Goal: Transaction & Acquisition: Purchase product/service

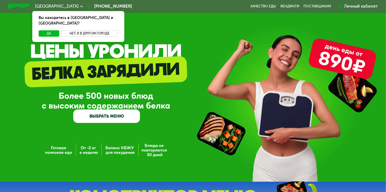
click at [85, 30] on button "Нет, я в другом городе" at bounding box center [89, 33] width 57 height 6
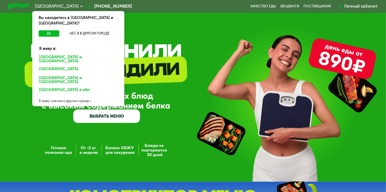
click at [79, 66] on div "Санкт-Петербурге и обл." at bounding box center [77, 70] width 84 height 8
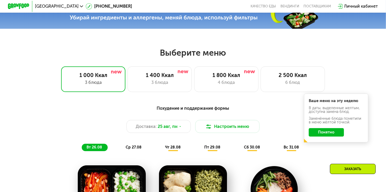
scroll to position [192, 0]
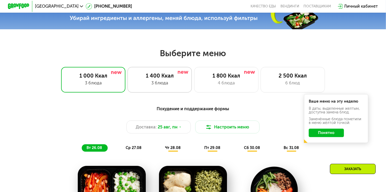
click at [161, 85] on div "3 блюда" at bounding box center [159, 83] width 53 height 6
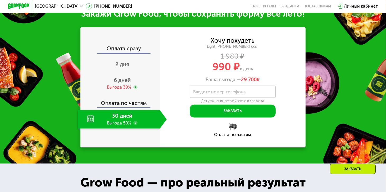
scroll to position [540, 0]
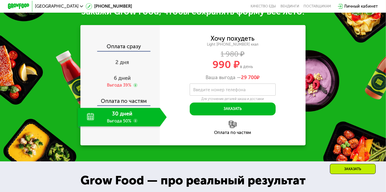
click at [117, 123] on div "30 дней Выгода 50%" at bounding box center [119, 117] width 82 height 19
click at [133, 123] on use at bounding box center [135, 121] width 4 height 4
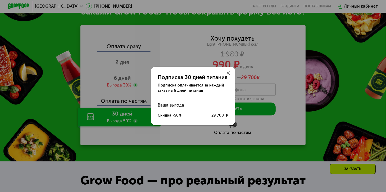
click at [228, 72] on icon at bounding box center [228, 73] width 3 height 3
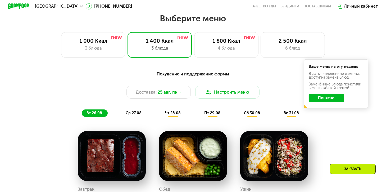
scroll to position [227, 0]
click at [236, 40] on div "1 800 Ккал" at bounding box center [226, 41] width 53 height 6
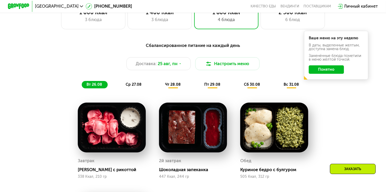
scroll to position [255, 0]
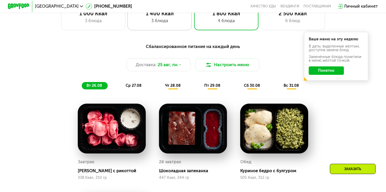
click at [162, 13] on div "1 400 Ккал" at bounding box center [159, 13] width 53 height 6
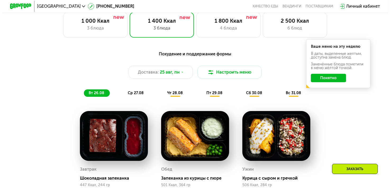
scroll to position [250, 0]
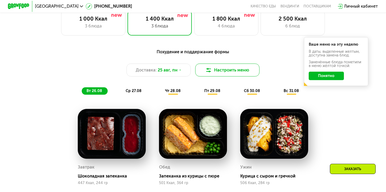
click at [235, 72] on button "Настроить меню" at bounding box center [227, 70] width 64 height 13
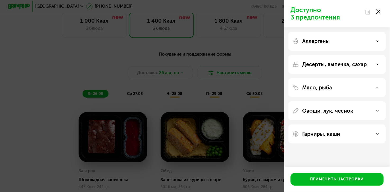
click at [376, 88] on div "Мясо, рыба" at bounding box center [336, 88] width 89 height 6
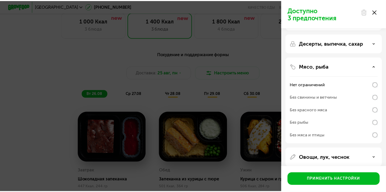
scroll to position [22, 0]
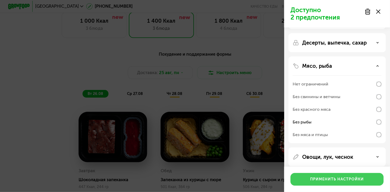
click at [340, 181] on div "Применить настройки" at bounding box center [337, 179] width 54 height 5
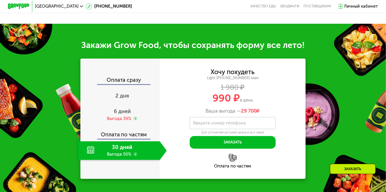
scroll to position [518, 0]
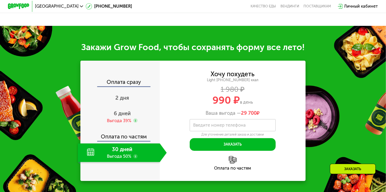
click at [210, 127] on label "Введите номер телефона" at bounding box center [219, 125] width 53 height 3
click at [210, 130] on input "Введите номер телефона" at bounding box center [233, 125] width 86 height 12
type input "**********"
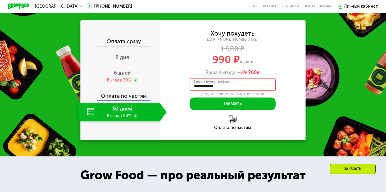
scroll to position [560, 0]
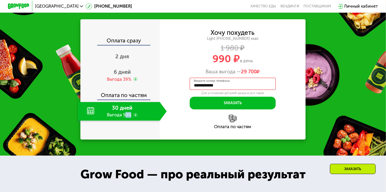
drag, startPoint x: 126, startPoint y: 123, endPoint x: 133, endPoint y: 121, distance: 7.6
click at [133, 121] on div "30 дней Выгода 50%" at bounding box center [119, 111] width 82 height 19
click at [134, 117] on use at bounding box center [135, 115] width 4 height 4
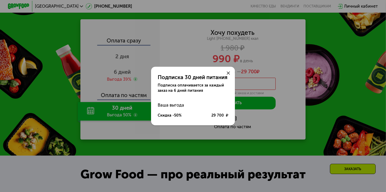
click at [228, 72] on icon at bounding box center [228, 73] width 3 height 3
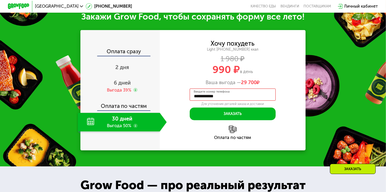
scroll to position [549, 0]
